Goal: Information Seeking & Learning: Learn about a topic

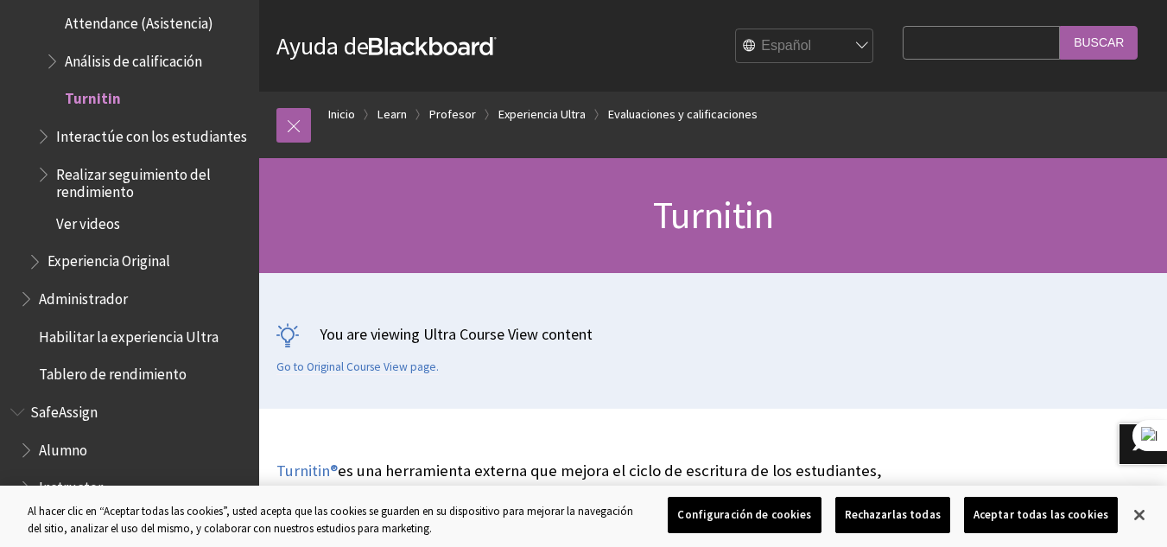
click at [505, 219] on h1 "Turnitin" at bounding box center [712, 216] width 873 height 46
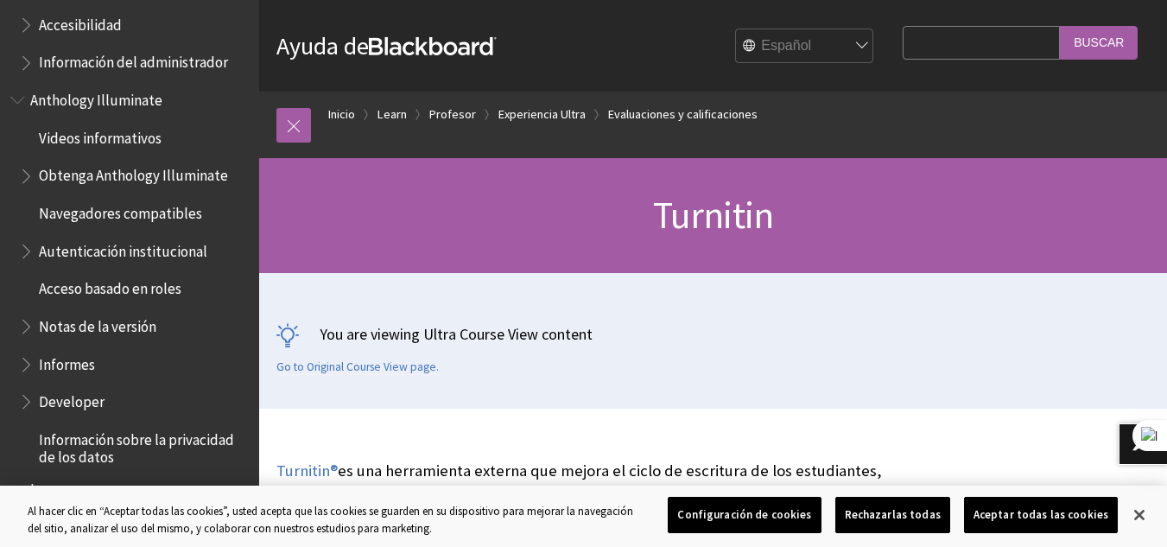
scroll to position [651, 0]
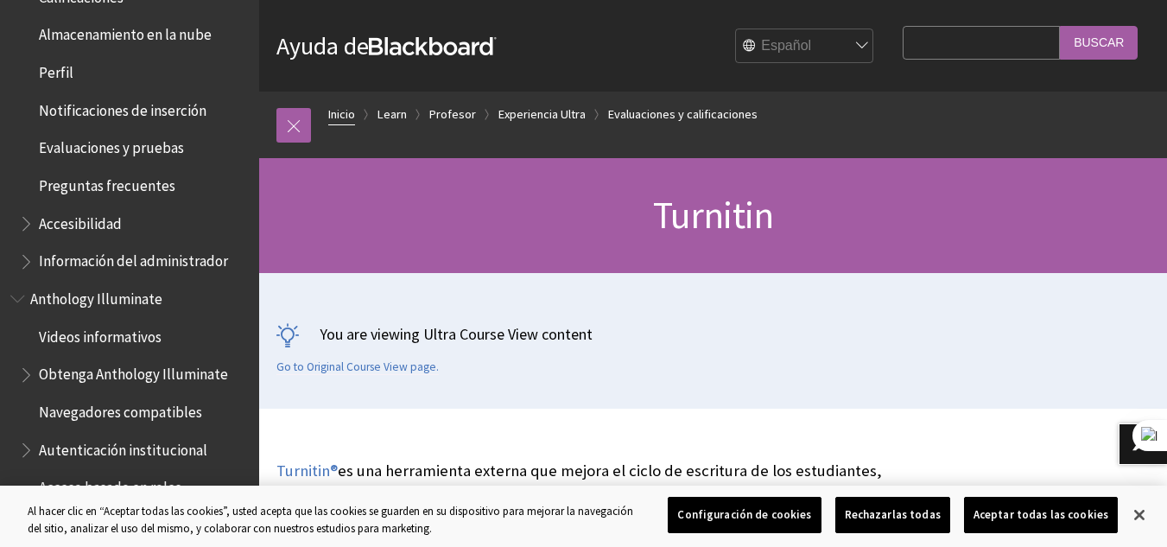
click at [340, 110] on link "Inicio" at bounding box center [341, 115] width 27 height 22
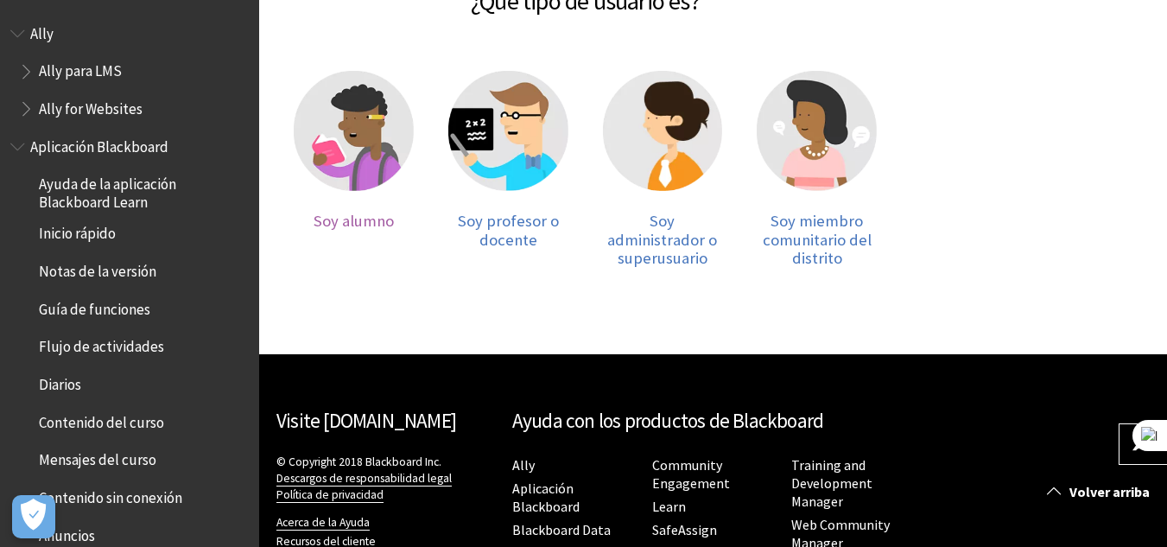
click at [346, 150] on img at bounding box center [354, 131] width 120 height 120
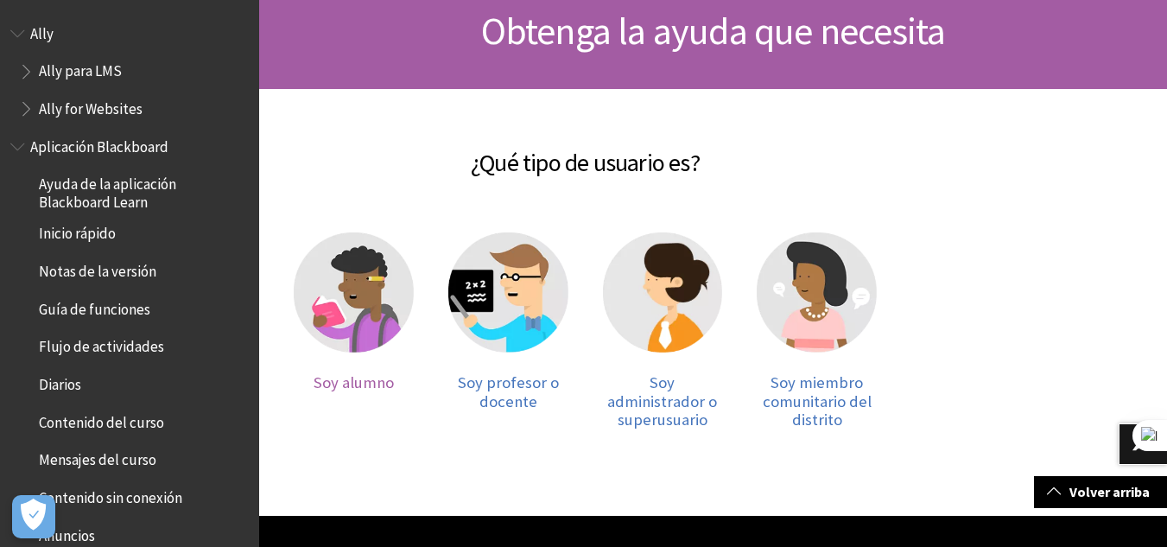
scroll to position [173, 0]
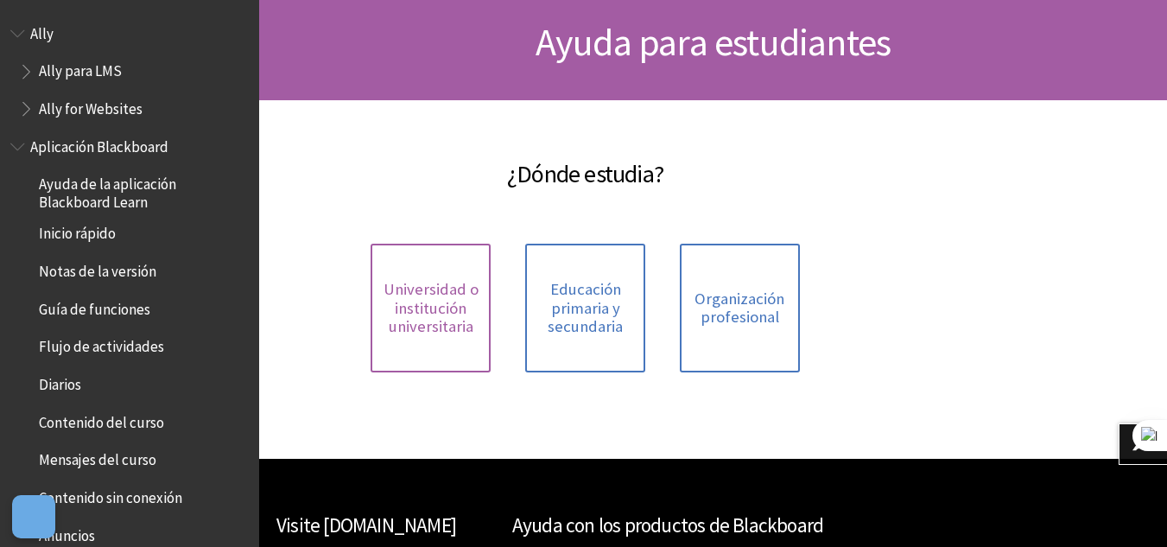
scroll to position [173, 0]
click at [449, 309] on span "Universidad o institución universitaria" at bounding box center [430, 308] width 99 height 56
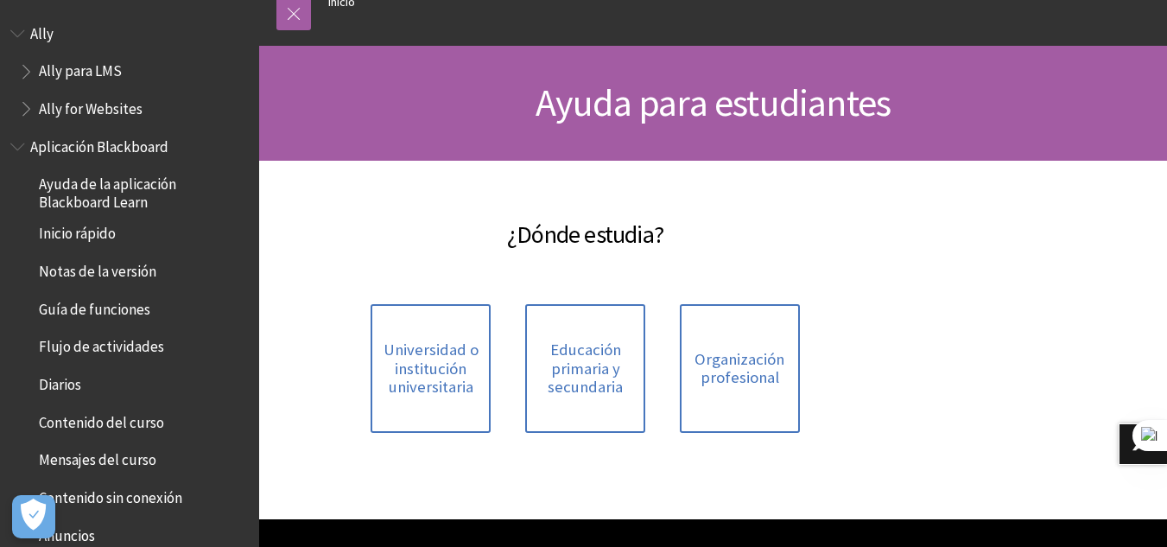
scroll to position [0, 0]
